Goal: Task Accomplishment & Management: Use online tool/utility

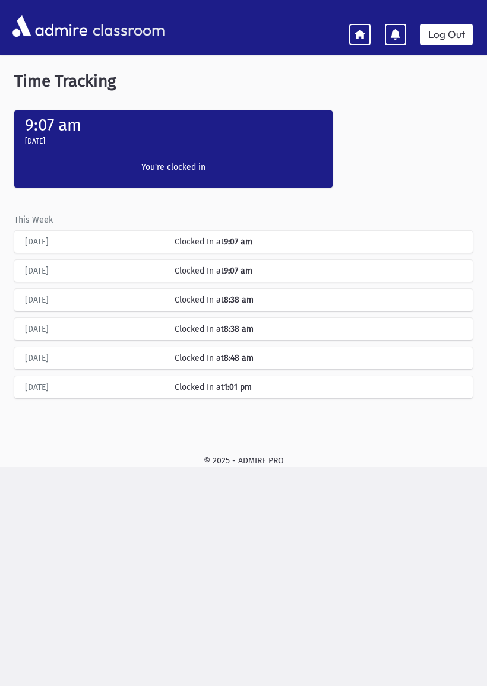
click at [352, 31] on link at bounding box center [359, 34] width 21 height 21
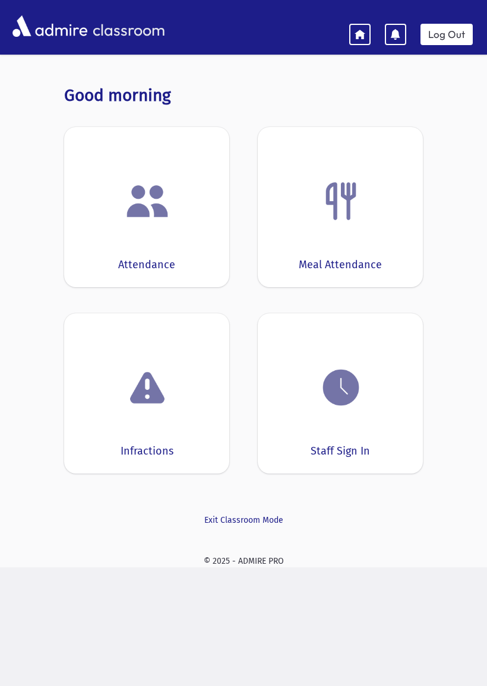
click at [160, 211] on img at bounding box center [147, 201] width 45 height 45
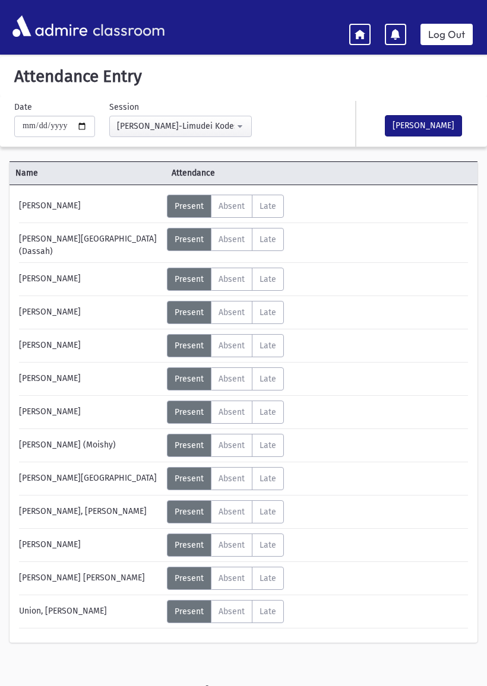
click at [275, 540] on span "Late" at bounding box center [267, 545] width 17 height 10
click at [198, 541] on span "Present" at bounding box center [189, 545] width 29 height 10
click at [272, 540] on span "Late" at bounding box center [267, 545] width 17 height 10
click at [426, 116] on button "[PERSON_NAME]" at bounding box center [423, 125] width 77 height 21
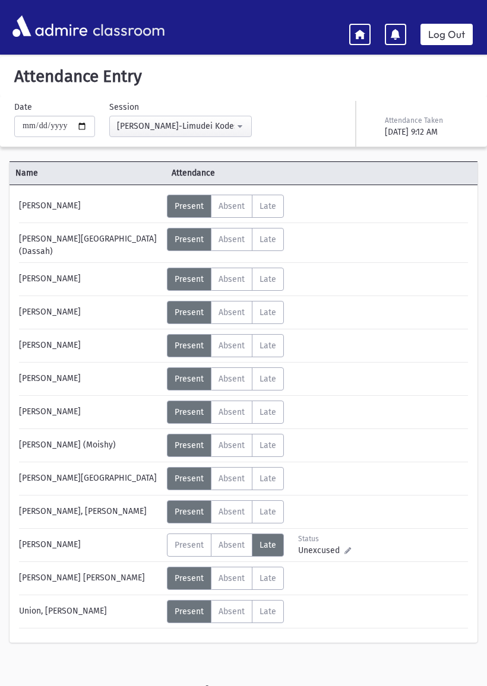
click at [354, 42] on link at bounding box center [359, 34] width 21 height 21
